Goal: Information Seeking & Learning: Compare options

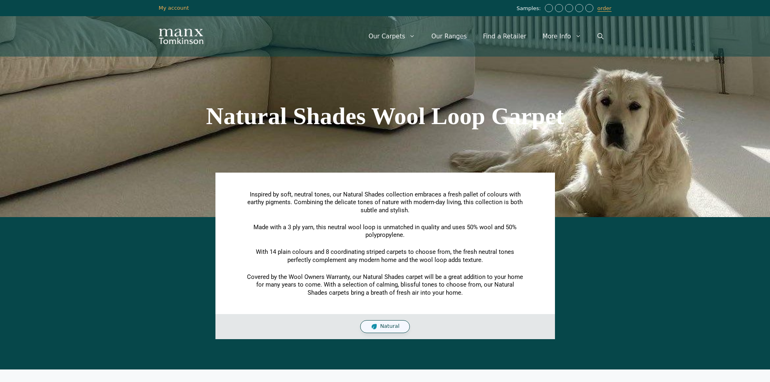
scroll to position [323, 0]
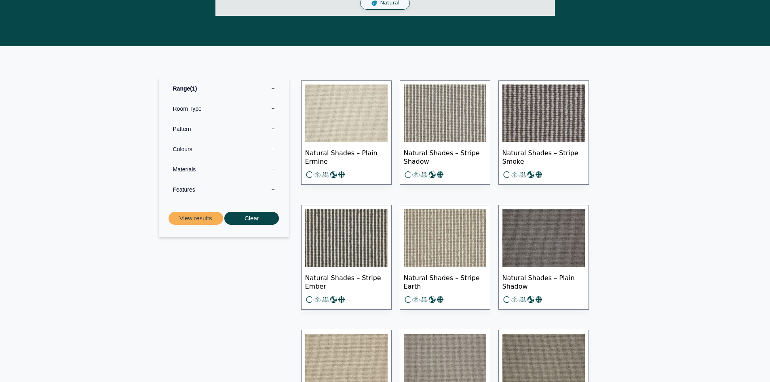
click at [441, 240] on img at bounding box center [445, 238] width 82 height 58
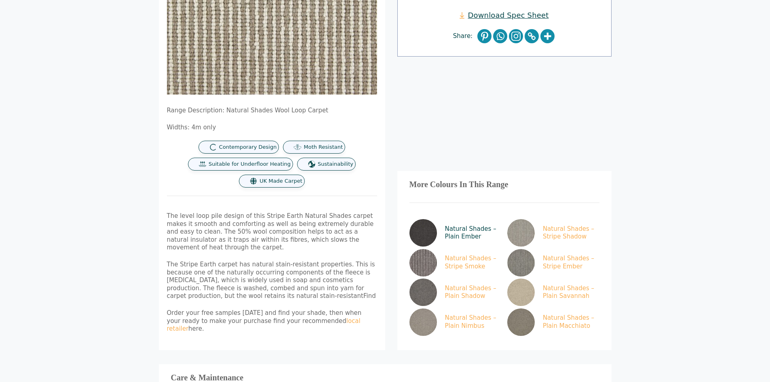
scroll to position [283, 0]
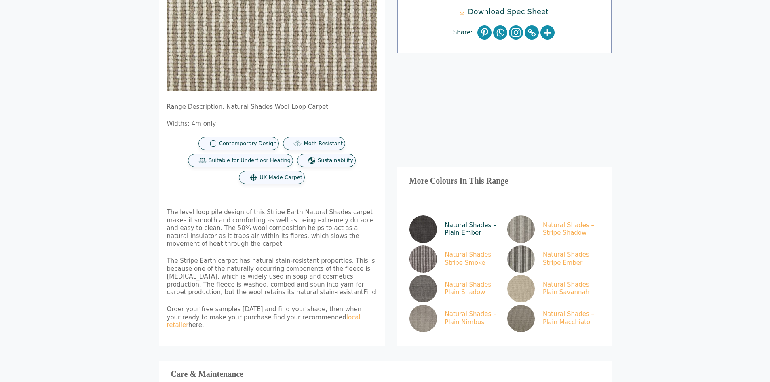
click at [424, 215] on img at bounding box center [422, 228] width 27 height 27
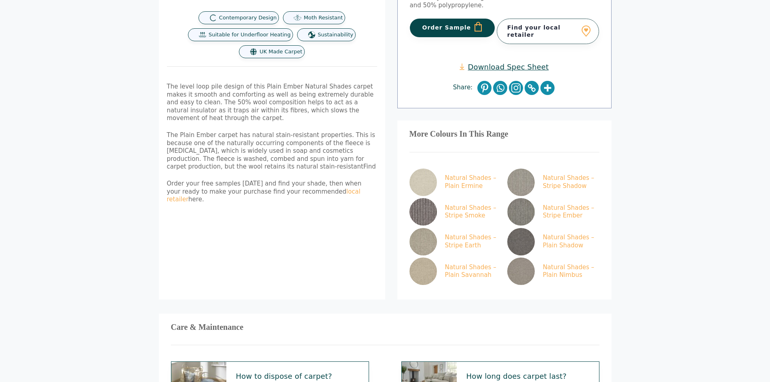
scroll to position [242, 0]
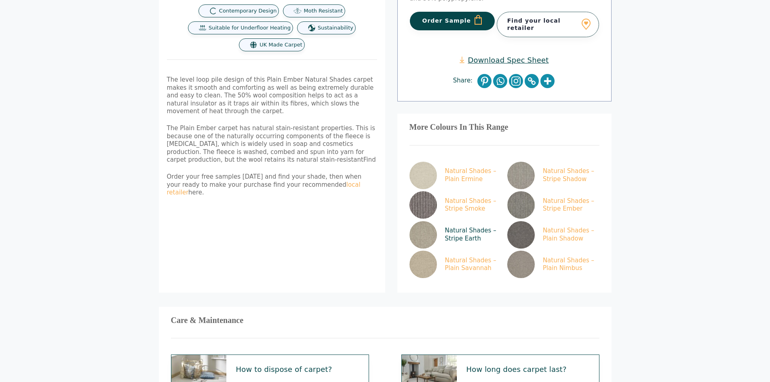
click at [434, 221] on img at bounding box center [422, 234] width 27 height 27
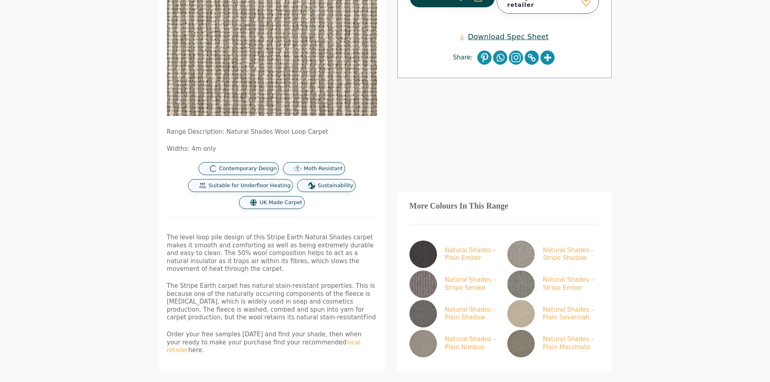
scroll to position [283, 0]
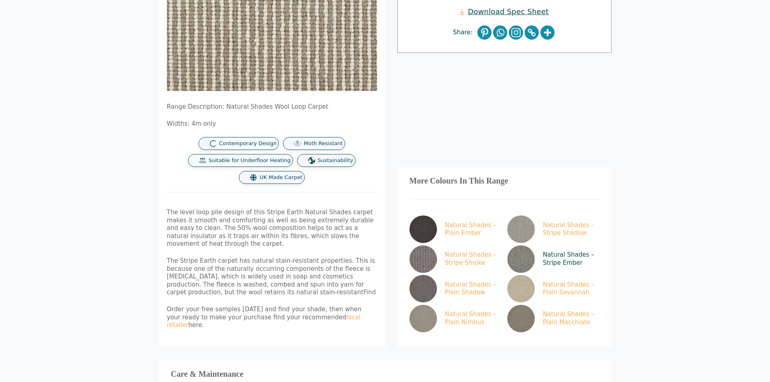
click at [521, 249] on img at bounding box center [520, 258] width 27 height 27
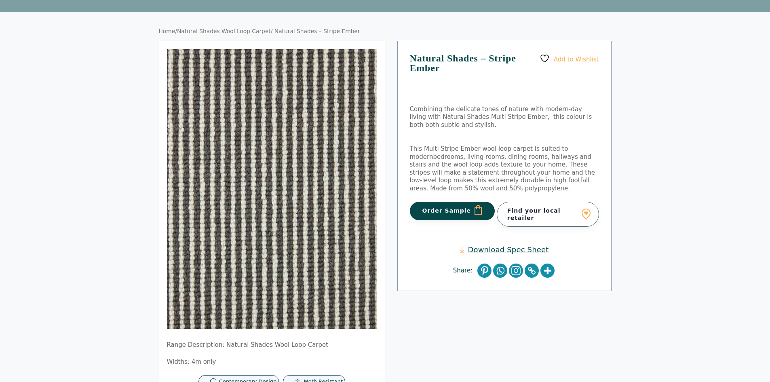
scroll to position [242, 0]
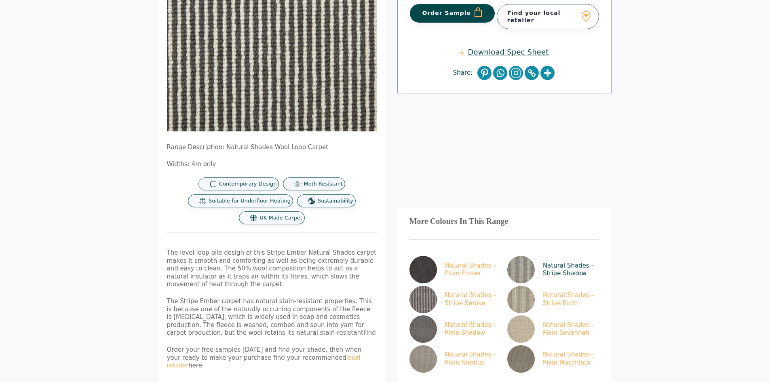
click at [523, 256] on img at bounding box center [520, 269] width 27 height 27
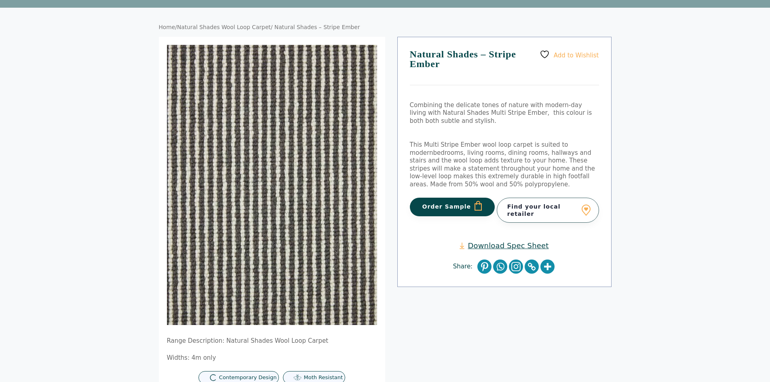
scroll to position [0, 0]
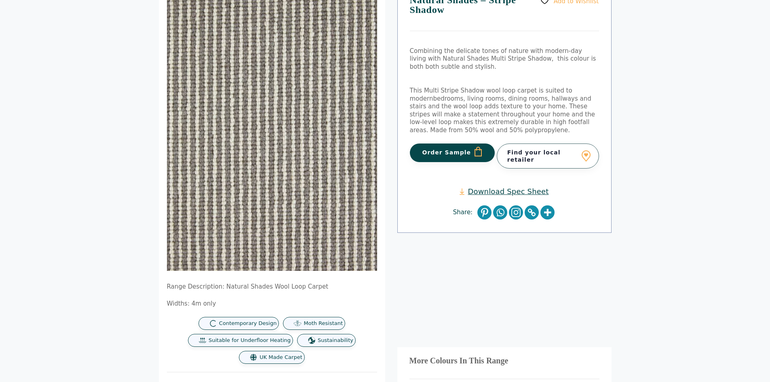
scroll to position [121, 0]
